Goal: Find specific page/section: Find specific page/section

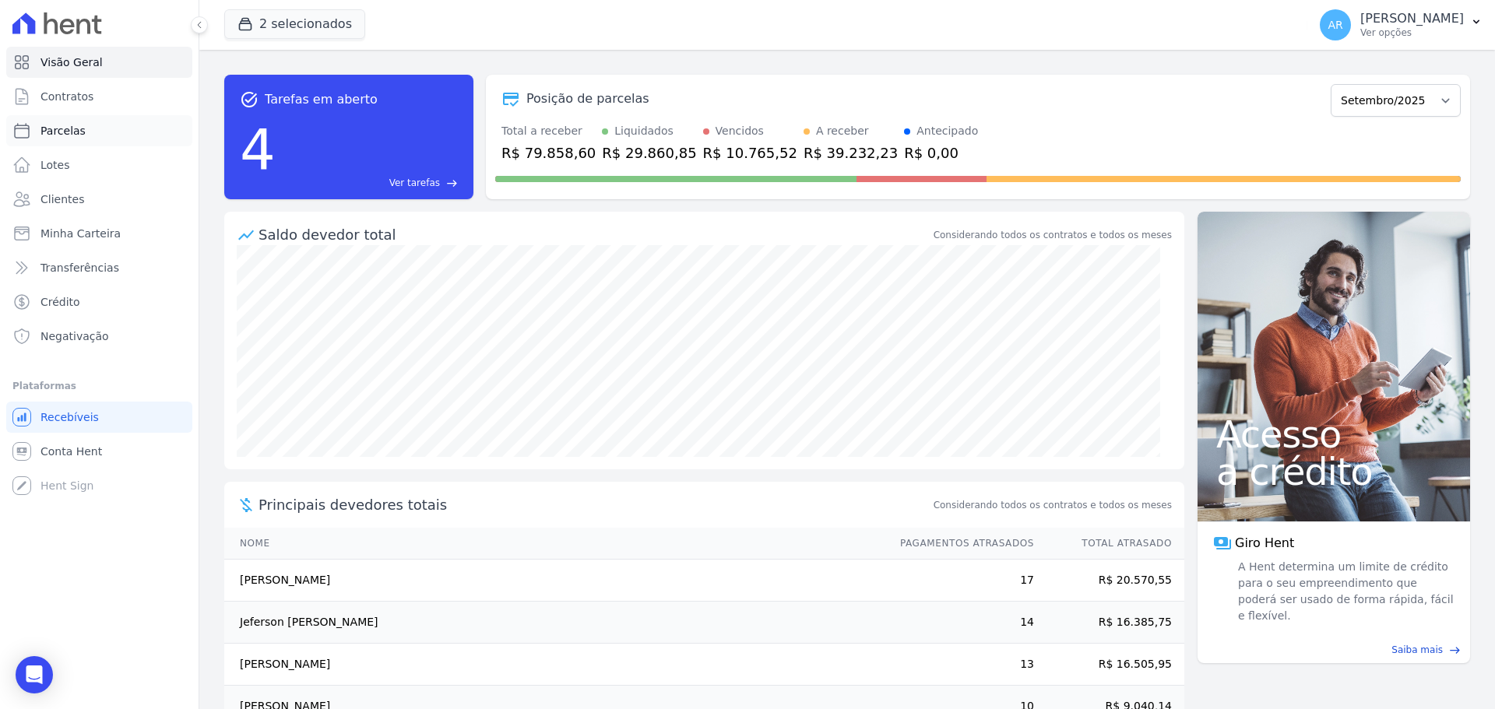
click at [58, 132] on span "Parcelas" at bounding box center [62, 131] width 45 height 16
select select
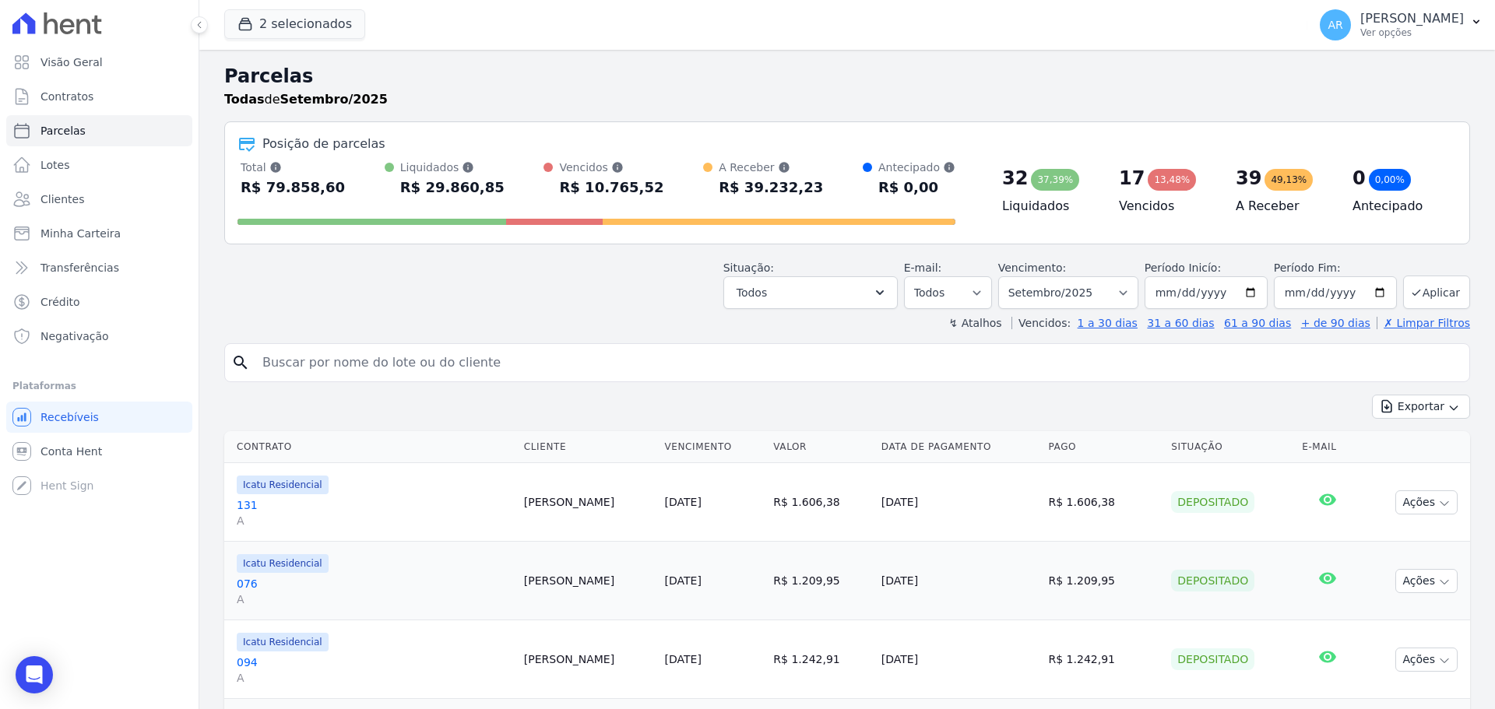
click at [398, 343] on div "search" at bounding box center [847, 362] width 1246 height 39
click at [398, 347] on div "search" at bounding box center [847, 362] width 1246 height 39
click at [387, 359] on input "search" at bounding box center [858, 362] width 1210 height 31
type input "thiago"
select select
